Goal: Information Seeking & Learning: Learn about a topic

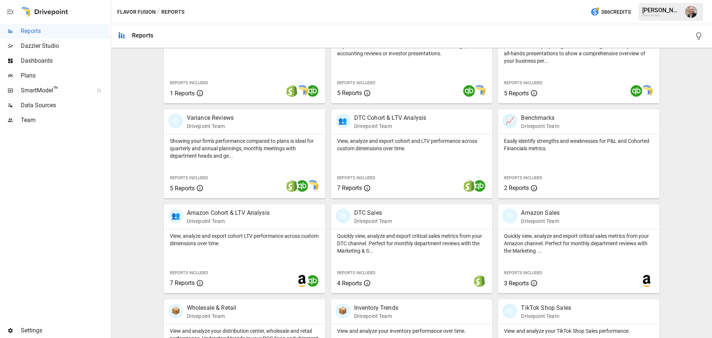
scroll to position [332, 0]
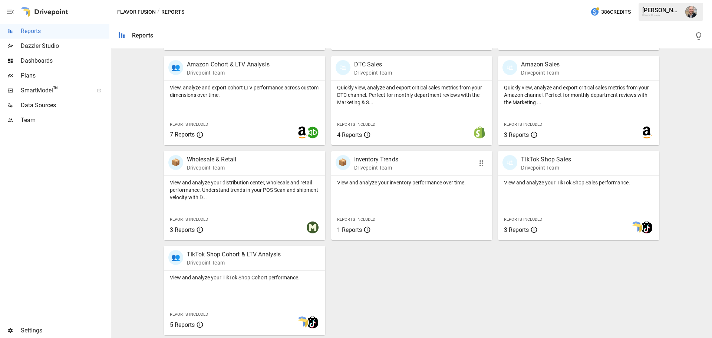
click at [430, 204] on div "View and analyze your inventory performance over time. Reports Included 1 Repor…" at bounding box center [411, 208] width 161 height 64
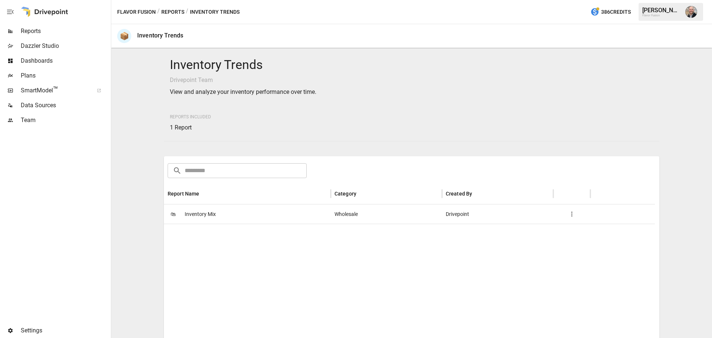
click at [274, 217] on div "🛍 Inventory Mix" at bounding box center [247, 213] width 167 height 19
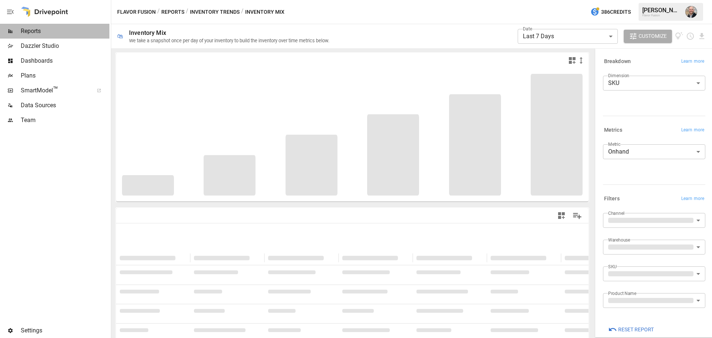
click at [47, 30] on span "Reports" at bounding box center [65, 31] width 89 height 9
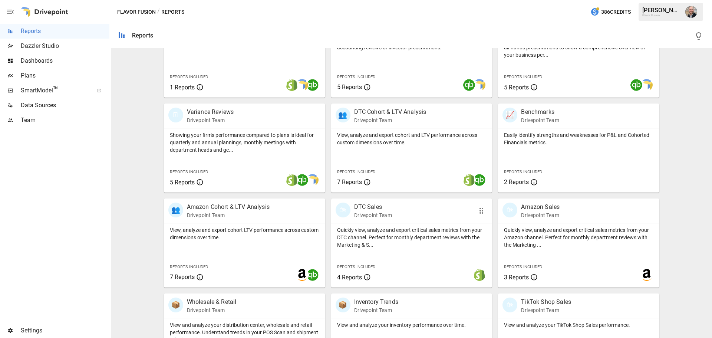
scroll to position [148, 0]
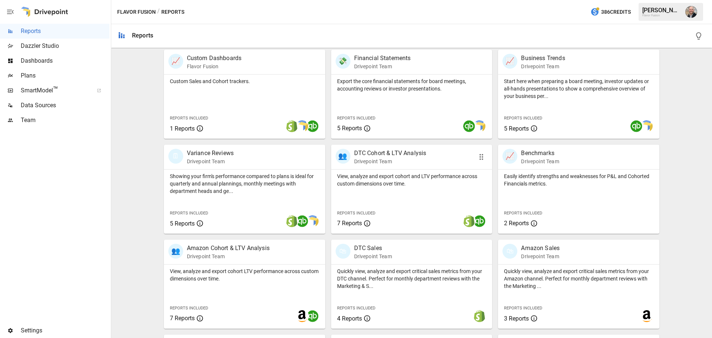
click at [403, 166] on div "👥 DTC Cohort & LTV Analysis Drivepoint Team" at bounding box center [411, 157] width 161 height 24
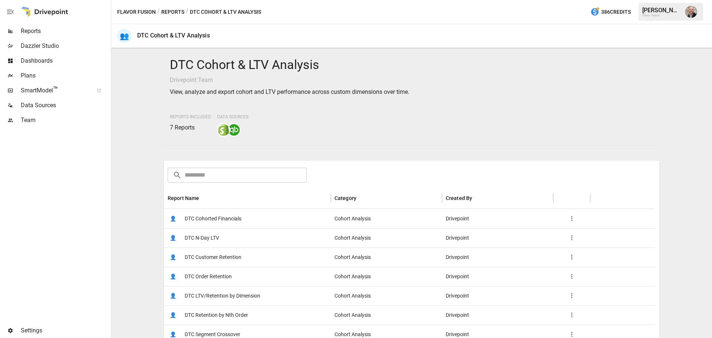
click at [194, 217] on span "DTC Cohorted Financials" at bounding box center [213, 218] width 57 height 19
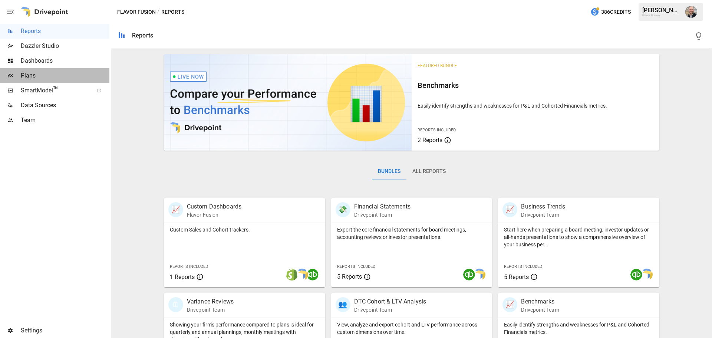
click at [62, 78] on span "Plans" at bounding box center [65, 75] width 89 height 9
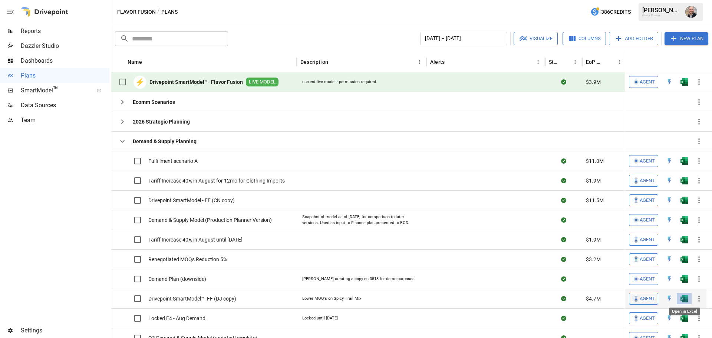
click at [683, 298] on img "Open in Excel" at bounding box center [683, 298] width 7 height 7
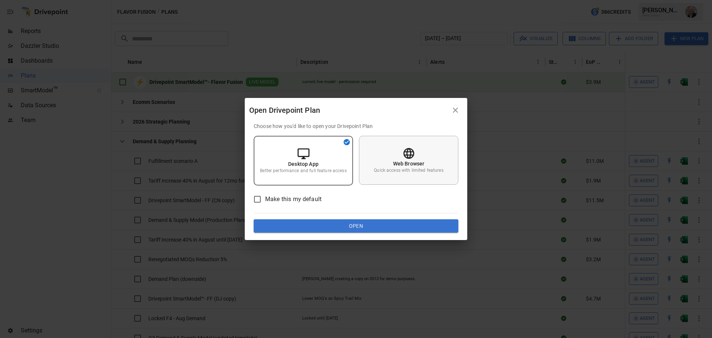
click at [412, 169] on p "Quick access with limited features" at bounding box center [408, 170] width 69 height 6
click at [382, 225] on button "Open" at bounding box center [356, 225] width 205 height 13
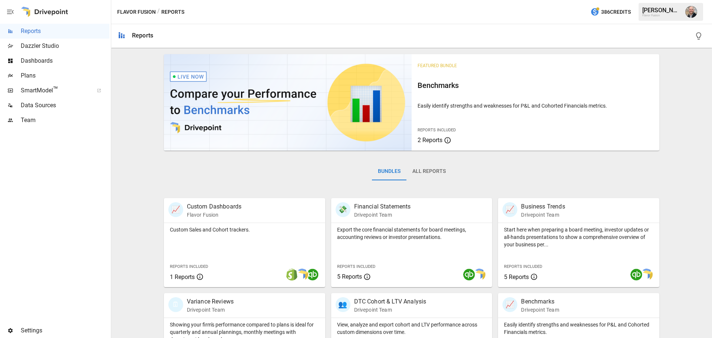
click at [45, 73] on span "Plans" at bounding box center [65, 75] width 89 height 9
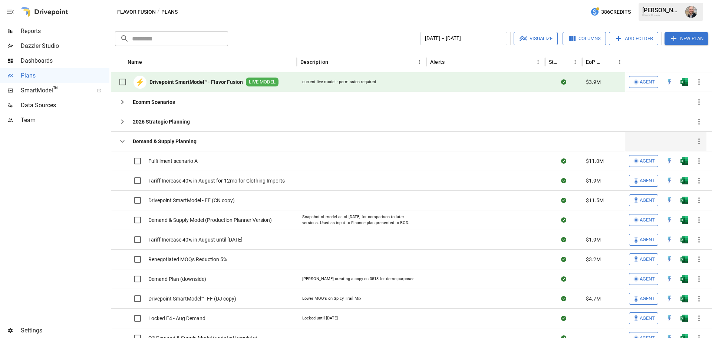
click at [120, 140] on icon "button" at bounding box center [122, 141] width 9 height 9
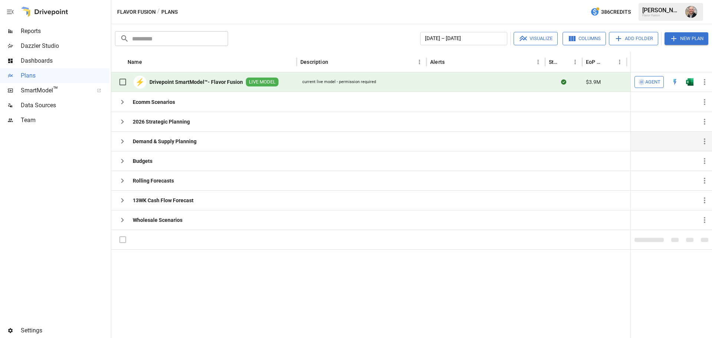
click at [646, 82] on span "Agent" at bounding box center [652, 82] width 15 height 9
